Goal: Task Accomplishment & Management: Complete application form

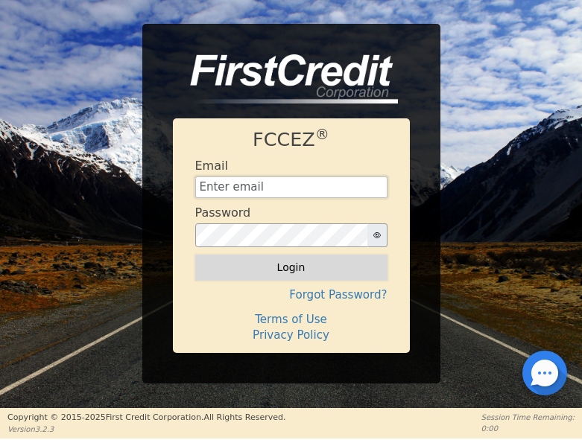
type input "[EMAIL_ADDRESS][DOMAIN_NAME]"
click at [264, 262] on button "Login" at bounding box center [291, 267] width 192 height 25
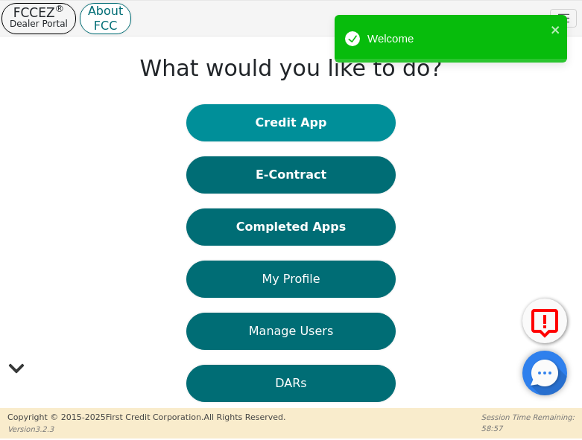
click at [266, 115] on button "Credit App" at bounding box center [290, 122] width 209 height 37
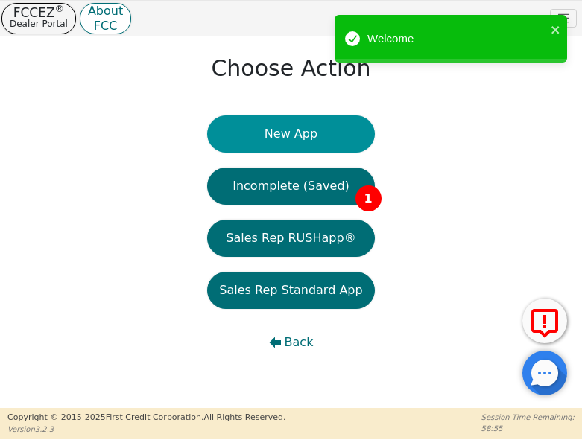
click at [261, 134] on button "New App" at bounding box center [290, 133] width 167 height 37
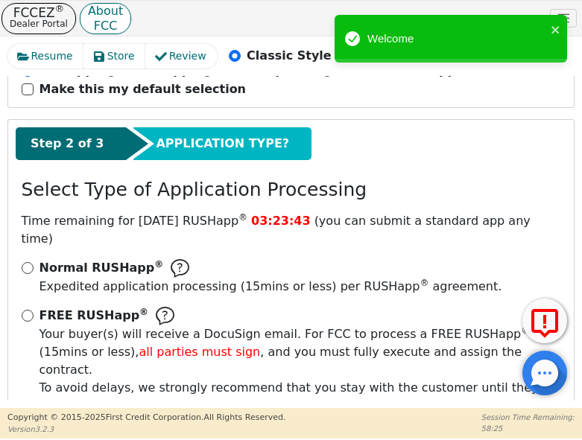
scroll to position [201, 0]
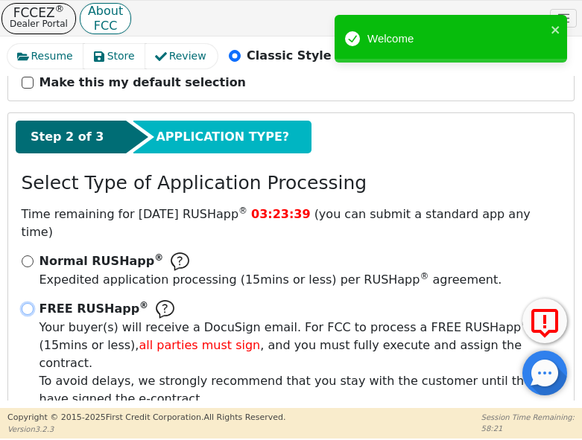
click at [31, 303] on input "FREE RUSHapp ® Your buyer(s) will receive a DocuSign email. For FCC to process …" at bounding box center [28, 309] width 12 height 12
radio input "true"
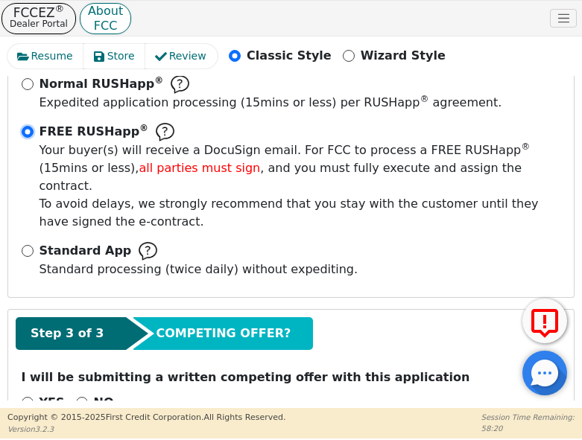
scroll to position [385, 0]
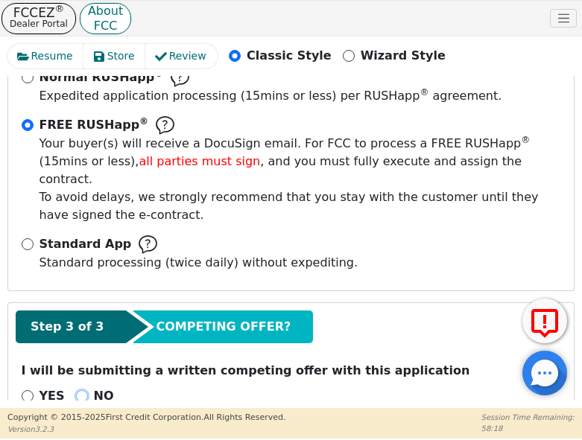
click at [76, 390] on input "NO" at bounding box center [82, 396] width 12 height 12
radio input "true"
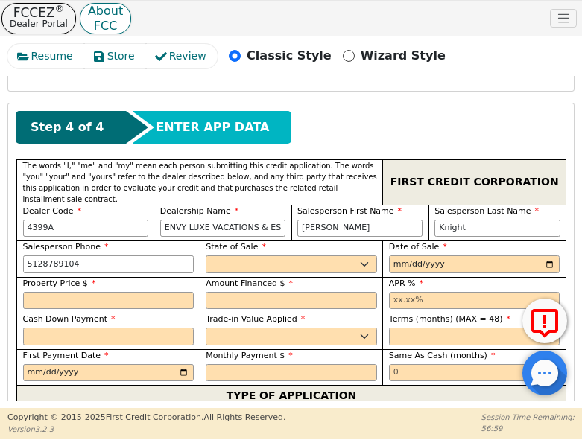
scroll to position [733, 0]
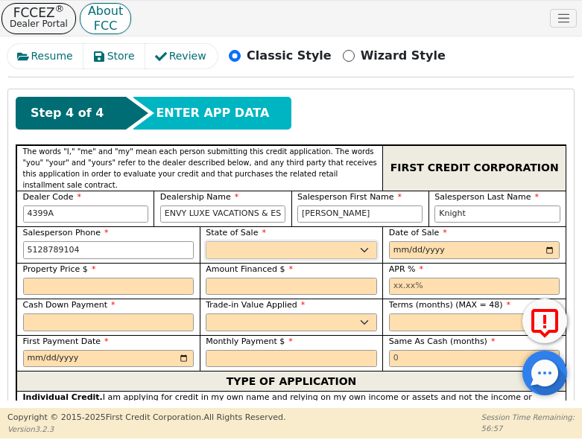
click at [261, 241] on select "AK AL AR AZ CA CO CT DC DE FL [GEOGRAPHIC_DATA] HI IA ID IL IN KS [GEOGRAPHIC_D…" at bounding box center [291, 250] width 171 height 18
select select "[GEOGRAPHIC_DATA]"
click at [206, 241] on select "AK AL AR AZ CA CO CT DC DE FL [GEOGRAPHIC_DATA] HI IA ID IL IN KS [GEOGRAPHIC_D…" at bounding box center [291, 250] width 171 height 18
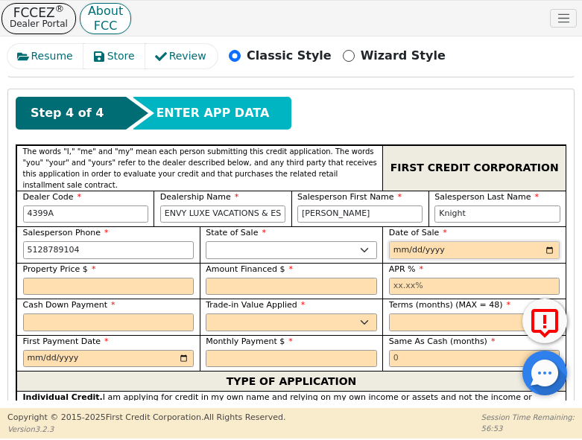
click at [543, 241] on input "date" at bounding box center [474, 250] width 171 height 18
type input "[DATE]"
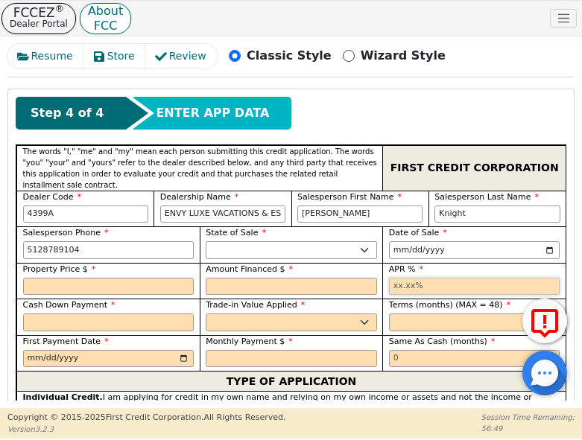
click at [401, 278] on input "text" at bounding box center [474, 287] width 171 height 18
type input "17.99"
click at [417, 299] on div "Terms (months) (MAX = 48)" at bounding box center [473, 317] width 183 height 36
click at [420, 314] on input "text" at bounding box center [474, 323] width 171 height 18
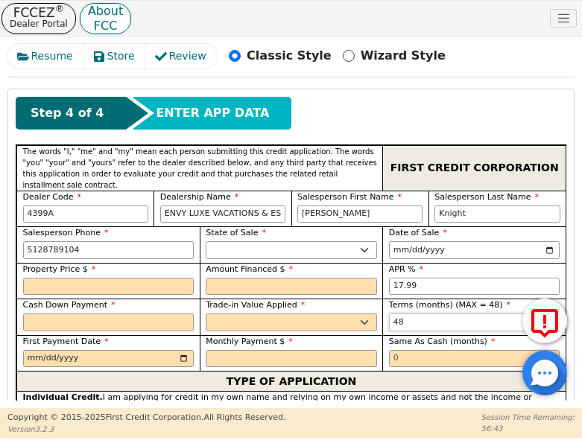
type input "48"
click at [404, 350] on input "text" at bounding box center [474, 359] width 171 height 18
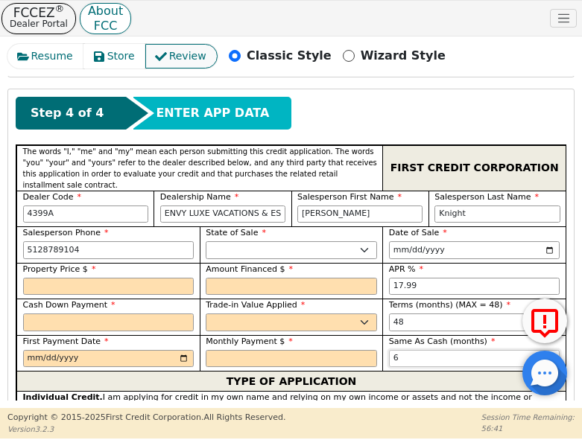
type input "6"
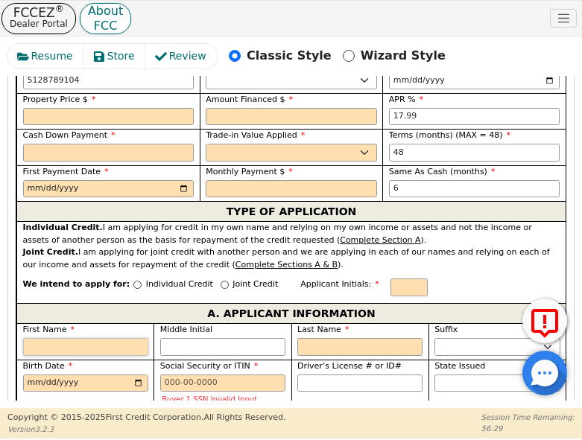
paste input "Stelneka"
type input "S"
type input "Stelneka"
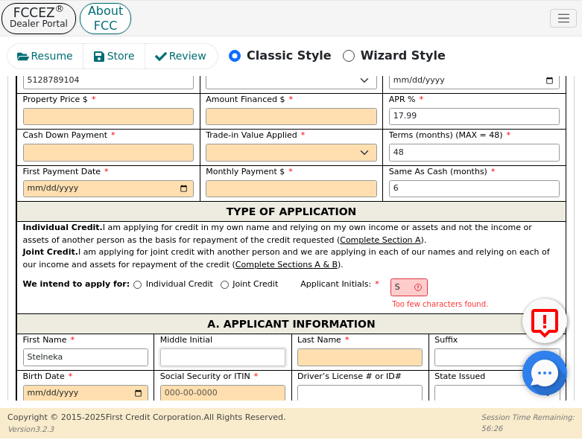
type input "Stelneka"
click at [197, 349] on input "Middle Initial" at bounding box center [222, 358] width 125 height 18
type input "SM"
type input "m"
type input "Stelneka m"
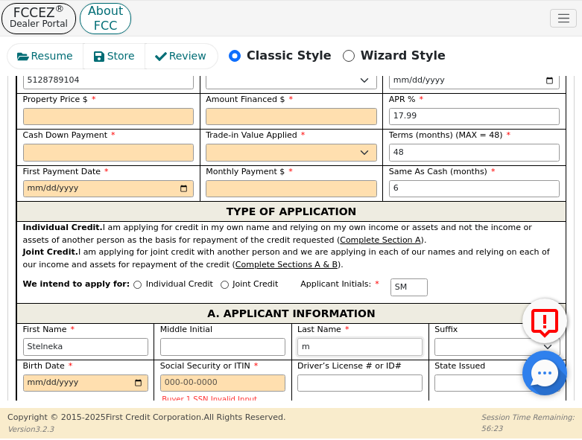
type input "S"
type input "Stelneka"
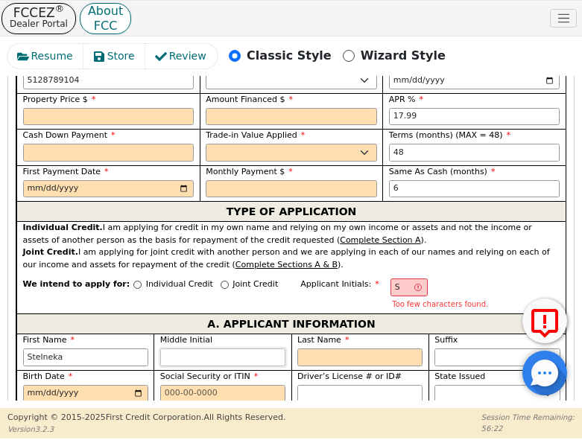
click at [193, 349] on input "Middle Initial" at bounding box center [222, 358] width 125 height 18
type input "SM"
type input "M"
type input "Stelneka M"
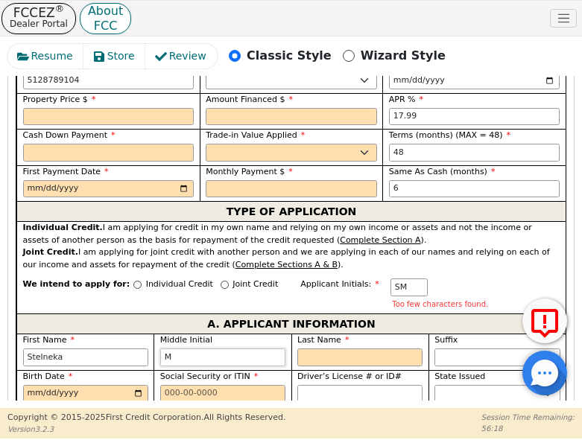
type input "M"
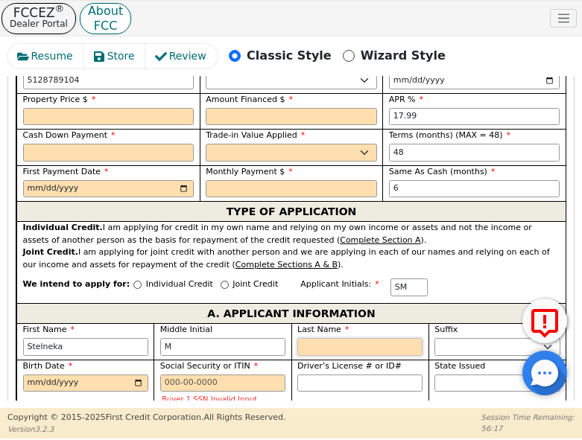
type input "SMA"
type input "A"
type input "Stelneka M A"
type input "Al"
type input "Stelneka M Al"
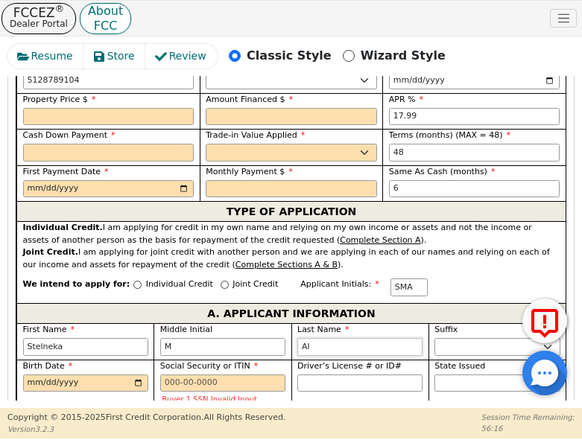
type input "Alb"
type input "Stelneka M Alb"
type input "Albe"
type input "Stelneka M Albe"
type input "[PERSON_NAME]"
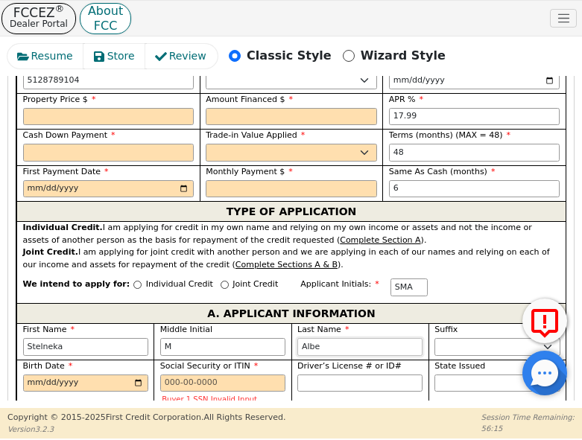
type input "Stelneka M [PERSON_NAME]"
type input "[PERSON_NAME]"
type input "Stelneka [PERSON_NAME]"
type input "[PERSON_NAME]"
type input "Stelneka M [PERSON_NAME]"
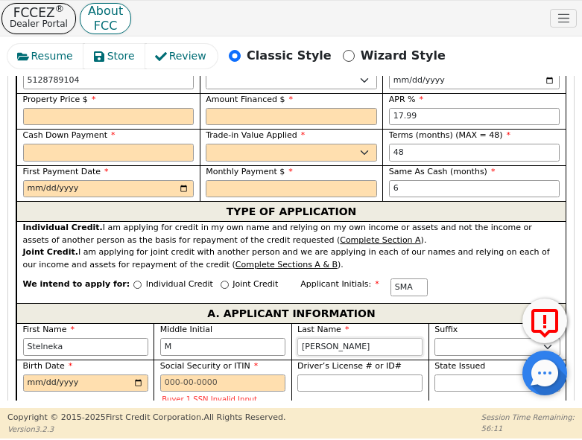
type input "[PERSON_NAME]"
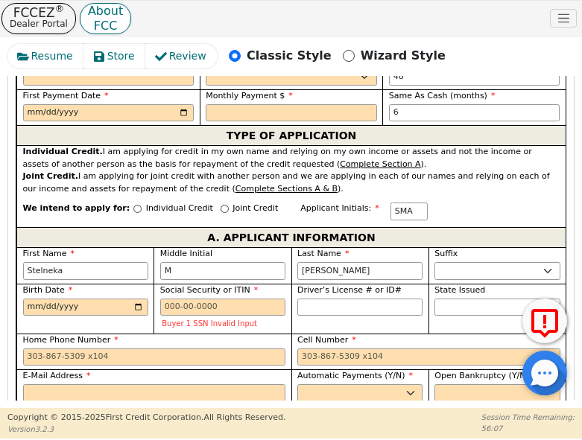
scroll to position [1002, 0]
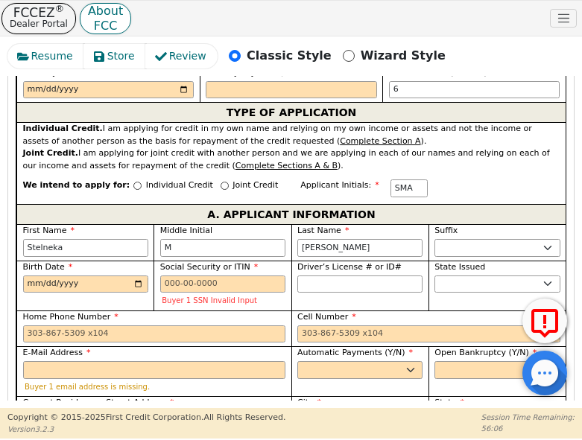
click at [52, 411] on input "Current Residency - Street Address" at bounding box center [154, 420] width 263 height 18
paste input "[STREET_ADDRESS][PERSON_NAME]"
type input "[STREET_ADDRESS][PERSON_NAME]"
click at [343, 411] on input "City" at bounding box center [359, 420] width 125 height 18
type input "Manor"
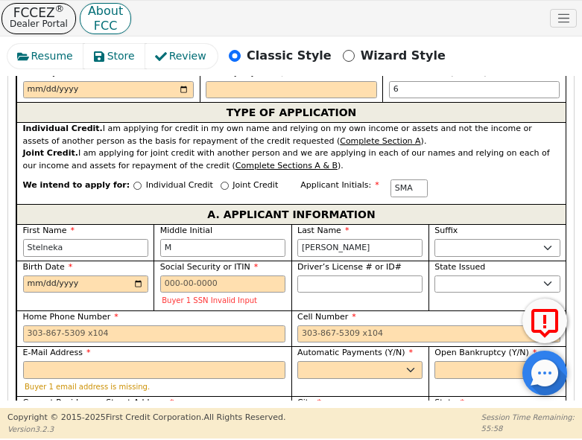
select select "[GEOGRAPHIC_DATA]"
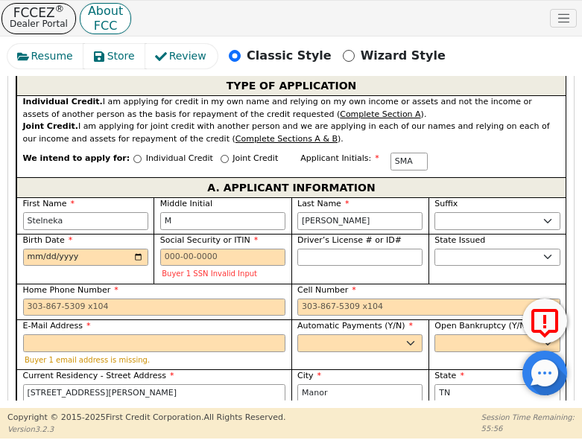
scroll to position [1024, 0]
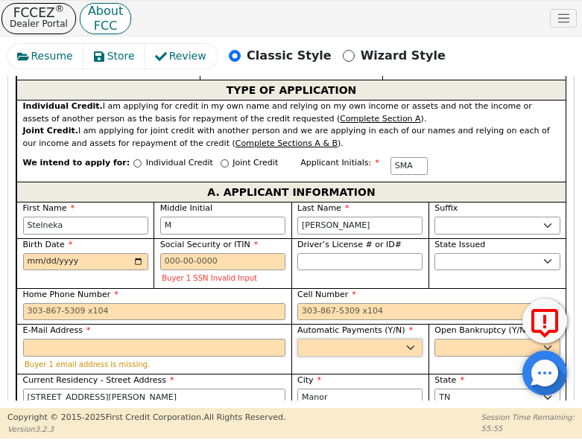
click at [332, 339] on select "Yes No" at bounding box center [359, 348] width 125 height 18
select select "y"
click at [297, 339] on select "Yes No" at bounding box center [359, 348] width 125 height 18
type input "Stelneka M [PERSON_NAME]"
click at [439, 339] on select "Yes No" at bounding box center [496, 348] width 125 height 18
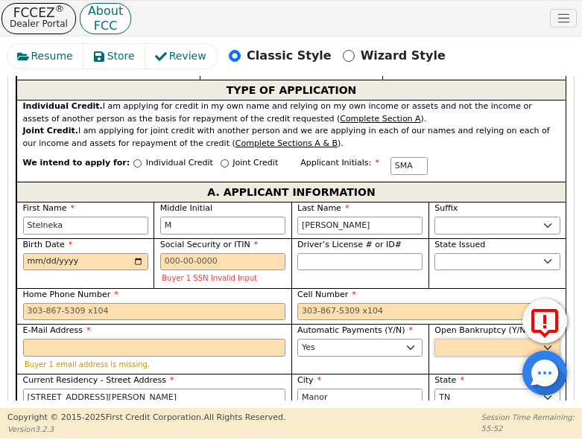
select select "n"
click at [434, 339] on select "Yes No" at bounding box center [496, 348] width 125 height 18
drag, startPoint x: 151, startPoint y: 310, endPoint x: 63, endPoint y: 300, distance: 89.2
paste input "[EMAIL_ADDRESS][DOMAIN_NAME]"
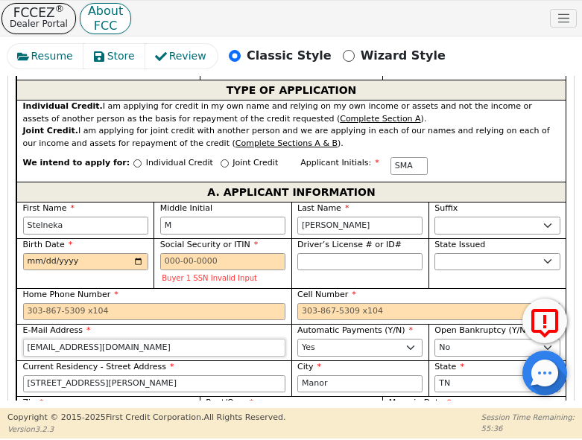
type input "[EMAIL_ADDRESS][DOMAIN_NAME]"
click at [100, 411] on input "Zip" at bounding box center [108, 420] width 171 height 18
type input "78653"
drag, startPoint x: 295, startPoint y: 375, endPoint x: 288, endPoint y: 381, distance: 9.5
click at [294, 411] on select "Rent Own" at bounding box center [291, 420] width 171 height 18
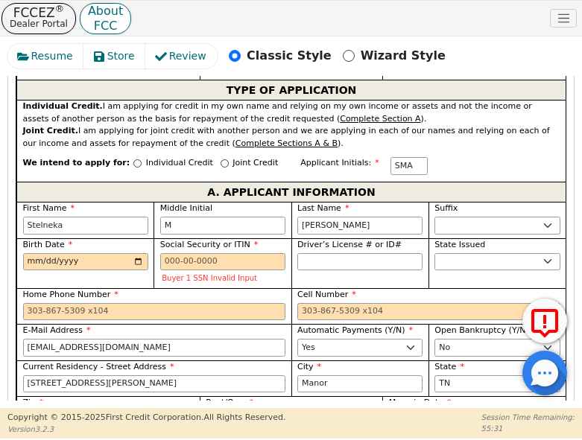
select select "Own"
click at [206, 411] on select "Rent Own" at bounding box center [291, 420] width 171 height 18
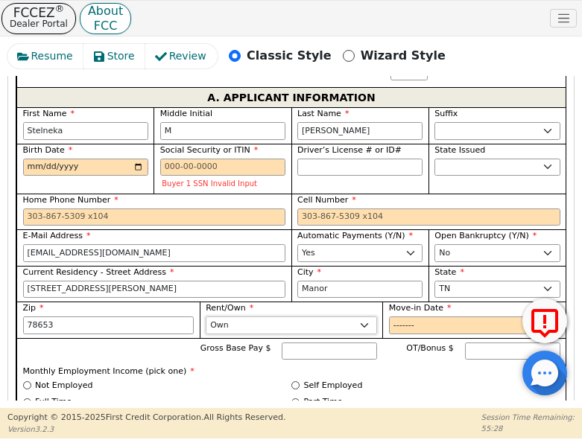
scroll to position [1123, 0]
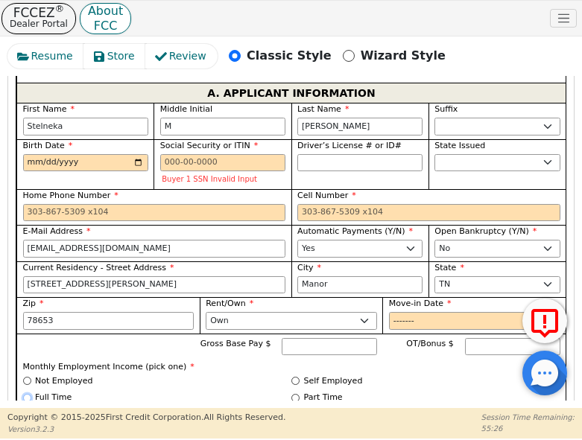
click at [25, 394] on input "Full Time" at bounding box center [27, 398] width 8 height 8
radio input "true"
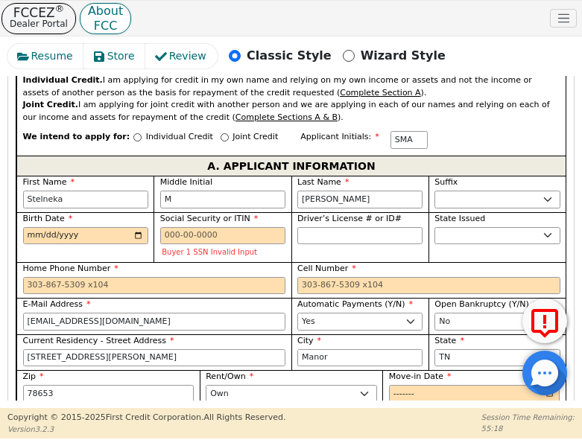
scroll to position [1049, 0]
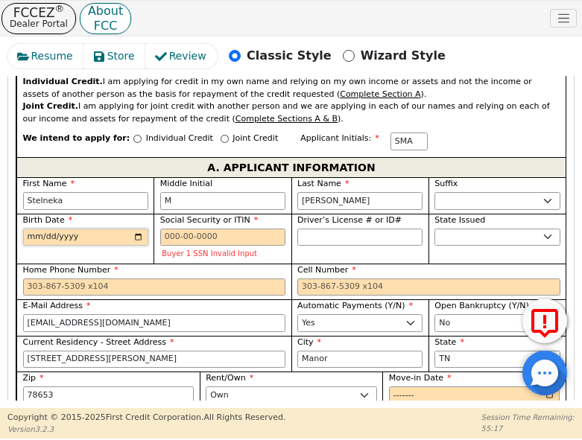
click at [36, 229] on input "Birth Date" at bounding box center [85, 238] width 125 height 18
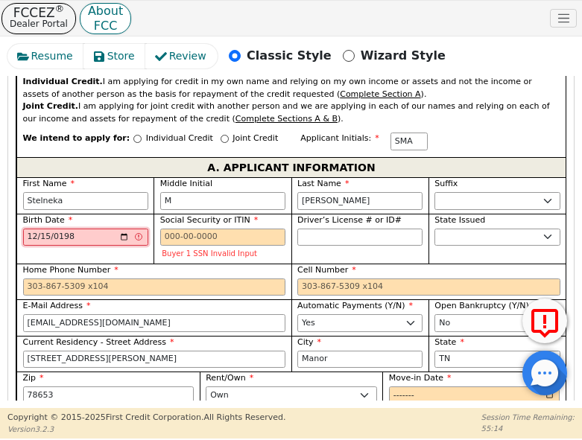
type input "[DATE]"
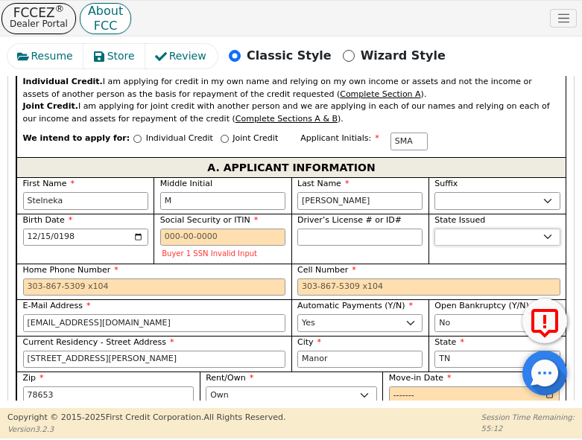
click at [441, 229] on select "AK AL AR AZ CA CO CT DC DE FL [GEOGRAPHIC_DATA] HI IA ID IL IN KS [GEOGRAPHIC_D…" at bounding box center [496, 238] width 125 height 18
select select "[GEOGRAPHIC_DATA]"
click at [434, 229] on select "AK AL AR AZ CA CO CT DC DE FL [GEOGRAPHIC_DATA] HI IA ID IL IN KS [GEOGRAPHIC_D…" at bounding box center [496, 238] width 125 height 18
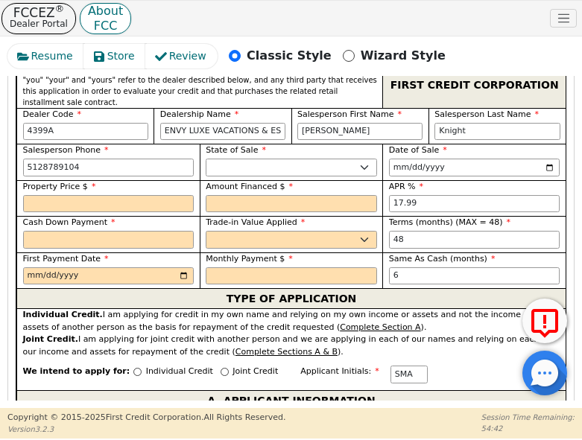
scroll to position [801, 0]
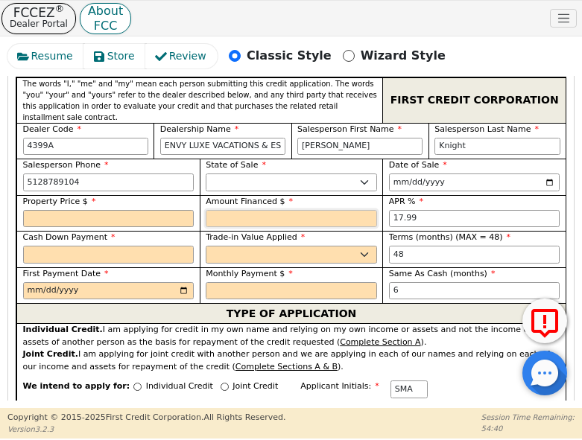
click at [269, 210] on input "text" at bounding box center [291, 219] width 171 height 18
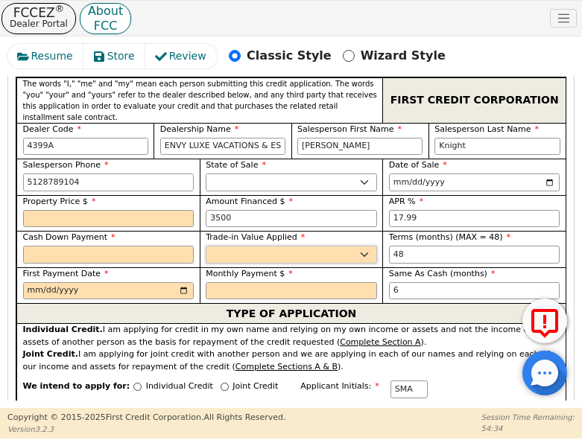
type input "3500.00"
drag, startPoint x: 268, startPoint y: 206, endPoint x: 263, endPoint y: 216, distance: 11.0
click at [268, 246] on select "Yes No" at bounding box center [291, 255] width 171 height 18
select select "n"
click at [206, 246] on select "Yes No" at bounding box center [291, 255] width 171 height 18
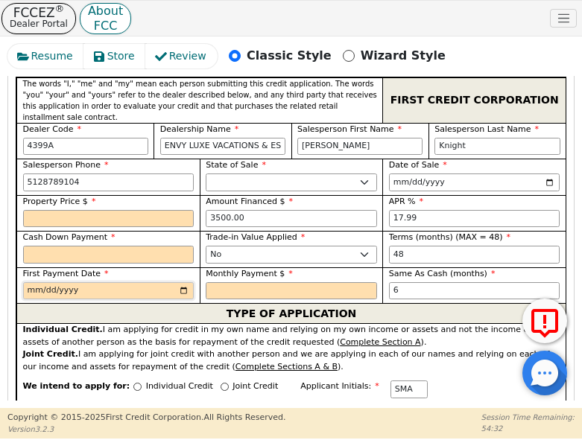
click at [182, 282] on input "date" at bounding box center [108, 291] width 171 height 18
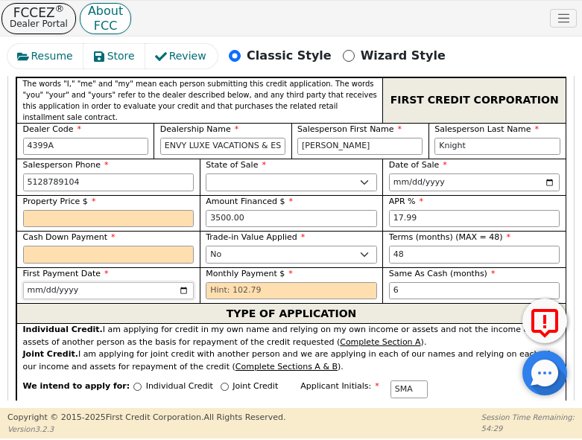
type input "[DATE]"
drag, startPoint x: 261, startPoint y: 174, endPoint x: 164, endPoint y: 160, distance: 98.6
click at [156, 195] on div "Property Price $ Amount Financed $ 3500.00 APR % 17.99 Cash Down Payment Trade-…" at bounding box center [290, 249] width 549 height 109
type input "3000.00"
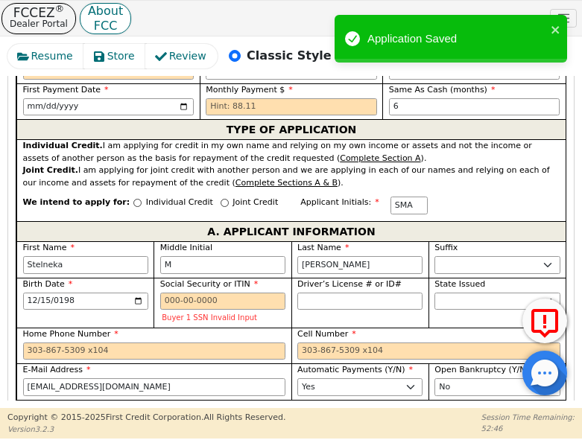
scroll to position [1000, 0]
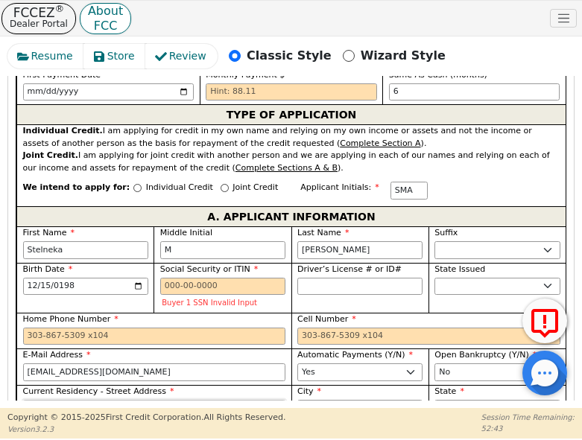
drag, startPoint x: 142, startPoint y: 361, endPoint x: 39, endPoint y: 369, distance: 103.1
click at [0, 361] on html "FCCEZ ® Dealer Portal About FCC DARs Live Help User Role : Primary 4399A: [PERS…" at bounding box center [291, 219] width 582 height 439
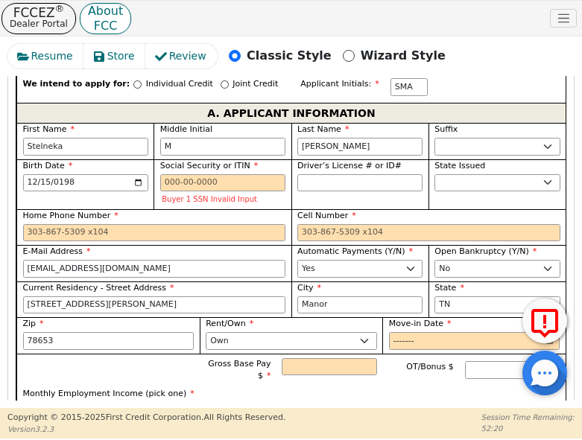
scroll to position [1099, 0]
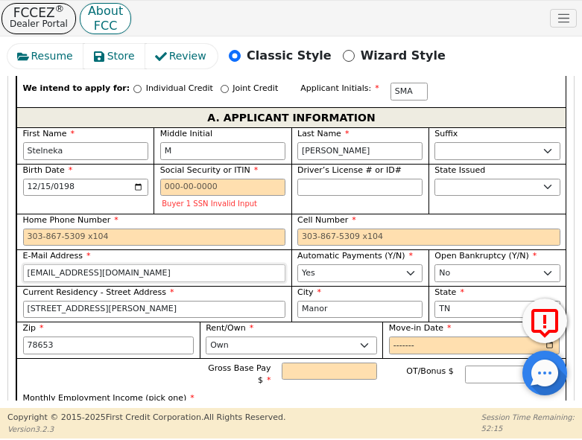
drag, startPoint x: 121, startPoint y: 226, endPoint x: 16, endPoint y: 229, distance: 105.8
click at [182, 250] on label "E-Mail Address" at bounding box center [154, 256] width 263 height 13
click at [182, 264] on input "[EMAIL_ADDRESS][DOMAIN_NAME]" at bounding box center [154, 273] width 263 height 18
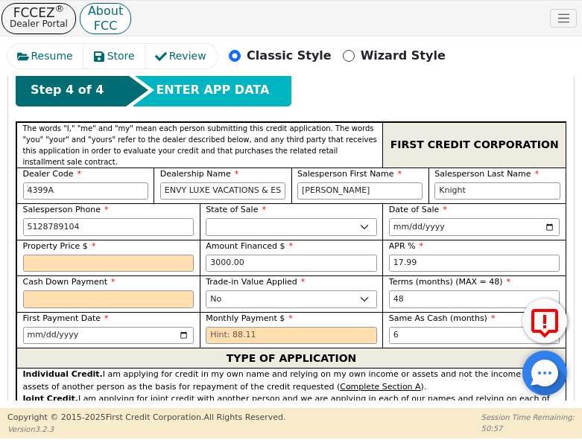
scroll to position [751, 0]
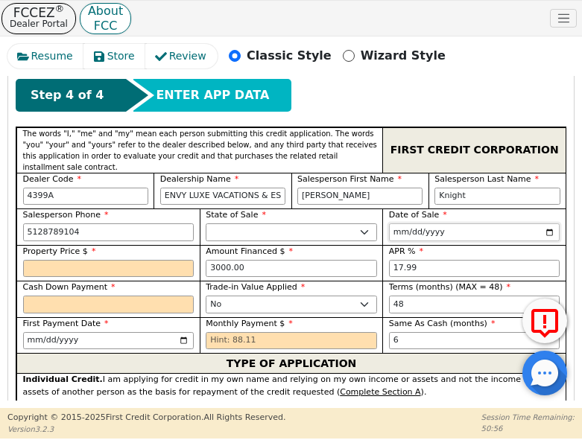
click at [541, 223] on input "[DATE]" at bounding box center [474, 232] width 171 height 18
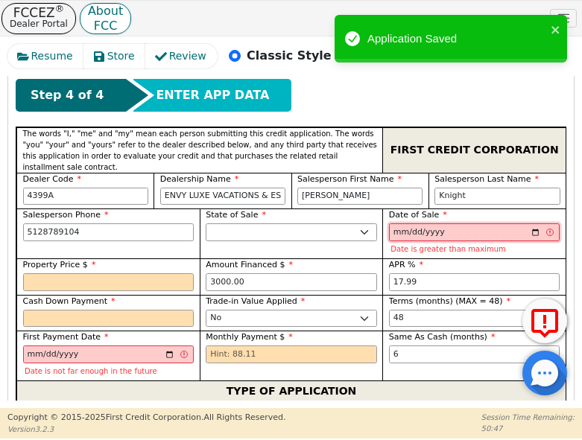
type input "[DATE]"
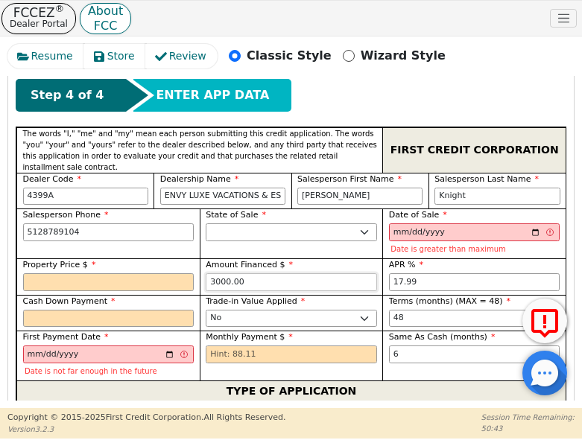
drag, startPoint x: 258, startPoint y: 238, endPoint x: 169, endPoint y: 259, distance: 91.1
click at [171, 258] on div "Property Price $ Amount Financed $ 3000.00 APR % 17.99 Cash Down Payment Trade-…" at bounding box center [290, 319] width 549 height 122
type input "4995.00"
click at [270, 346] on input "text" at bounding box center [291, 355] width 171 height 18
click at [534, 223] on input "[DATE]" at bounding box center [474, 232] width 171 height 18
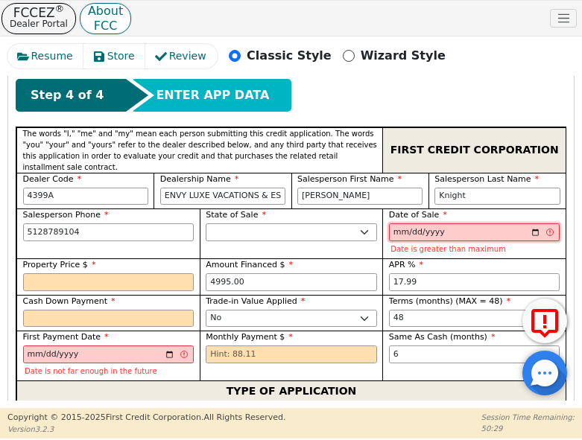
click at [534, 223] on input "[DATE]" at bounding box center [474, 232] width 171 height 18
click at [536, 223] on input "[DATE]" at bounding box center [474, 232] width 171 height 18
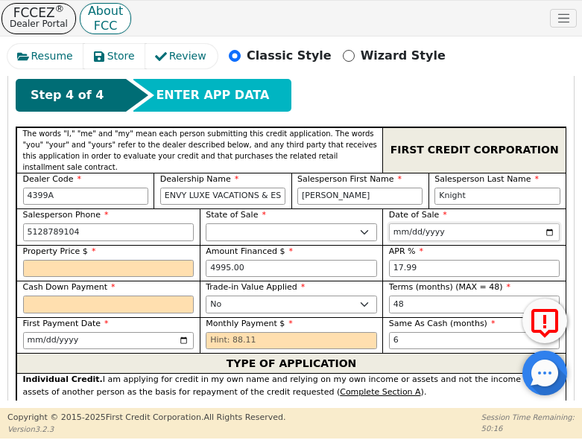
type input "[DATE]"
click at [185, 332] on input "[DATE]" at bounding box center [108, 341] width 171 height 18
type input "[DATE]"
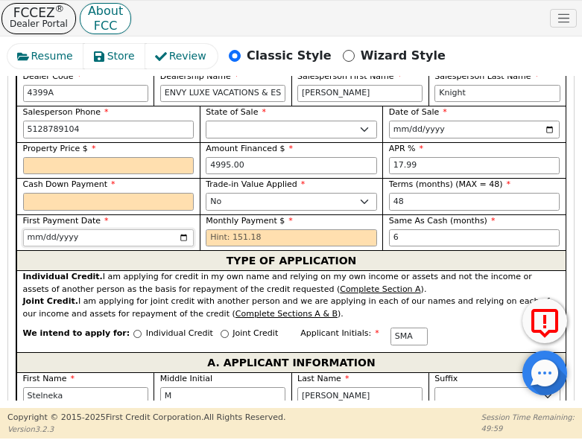
scroll to position [801, 0]
